Goal: Task Accomplishment & Management: Use online tool/utility

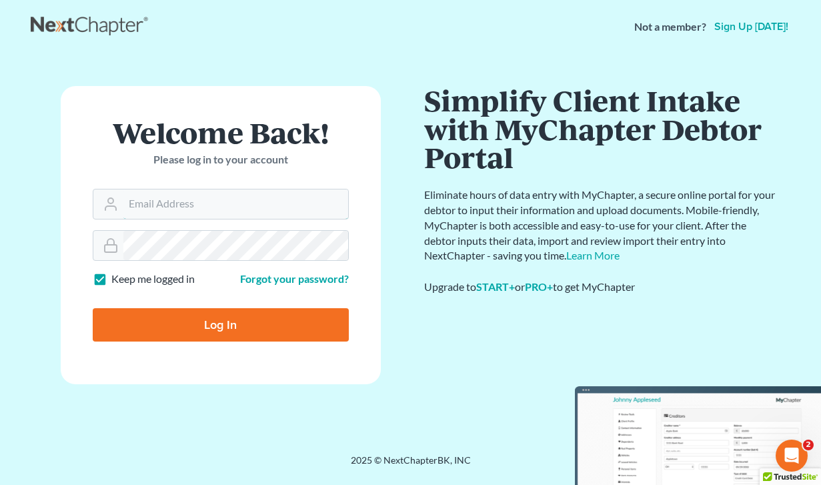
type input "[EMAIL_ADDRESS][DOMAIN_NAME]"
click at [239, 332] on input "Log In" at bounding box center [221, 324] width 256 height 33
type input "Thinking..."
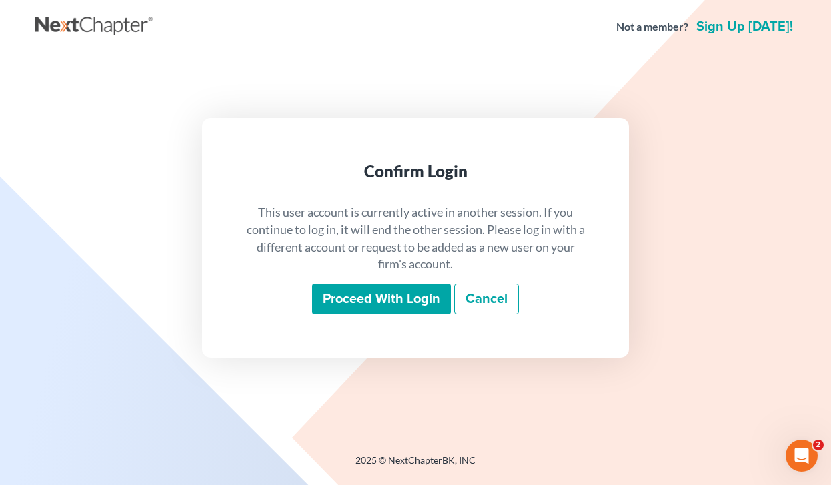
click at [370, 266] on p "This user account is currently active in another session. If you continue to lo…" at bounding box center [416, 238] width 342 height 69
click at [370, 287] on input "Proceed with login" at bounding box center [381, 299] width 139 height 31
